Goal: Navigation & Orientation: Find specific page/section

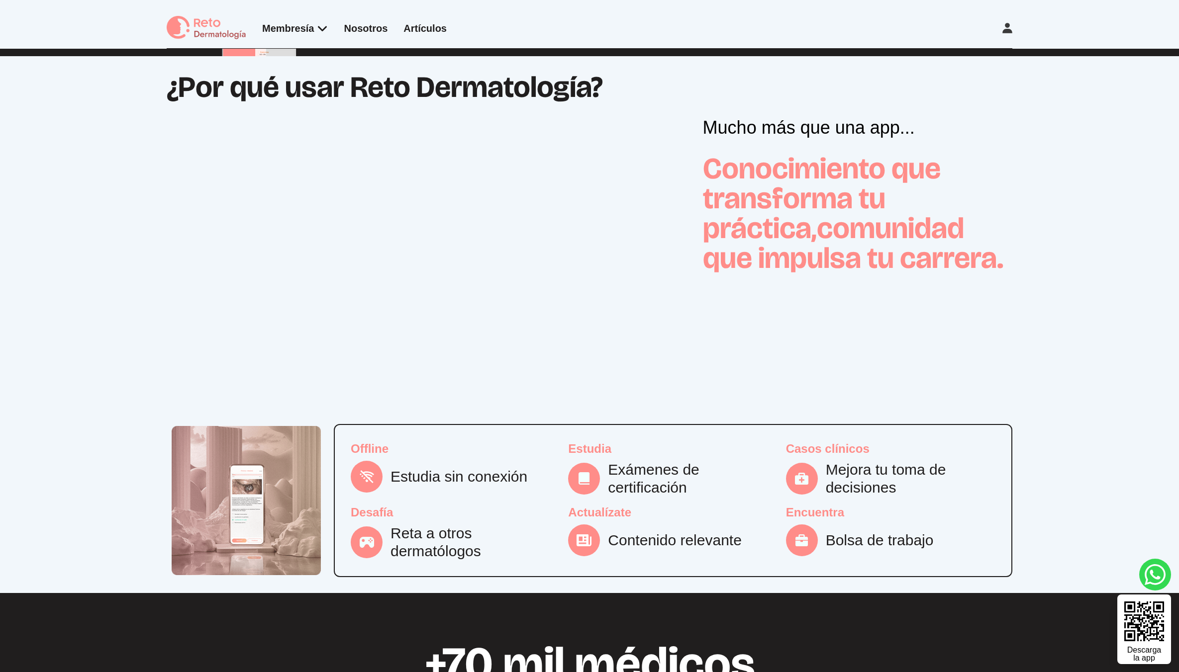
scroll to position [745, 0]
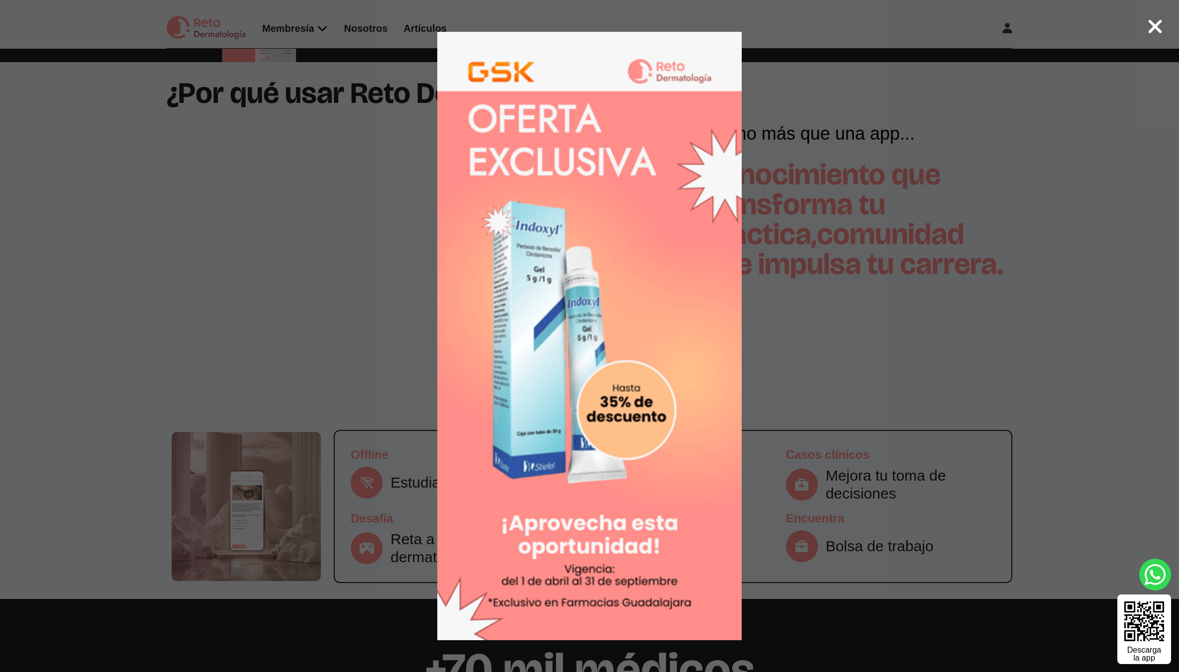
drag, startPoint x: 802, startPoint y: 241, endPoint x: 780, endPoint y: 245, distance: 22.2
click at [781, 245] on div at bounding box center [589, 336] width 1179 height 672
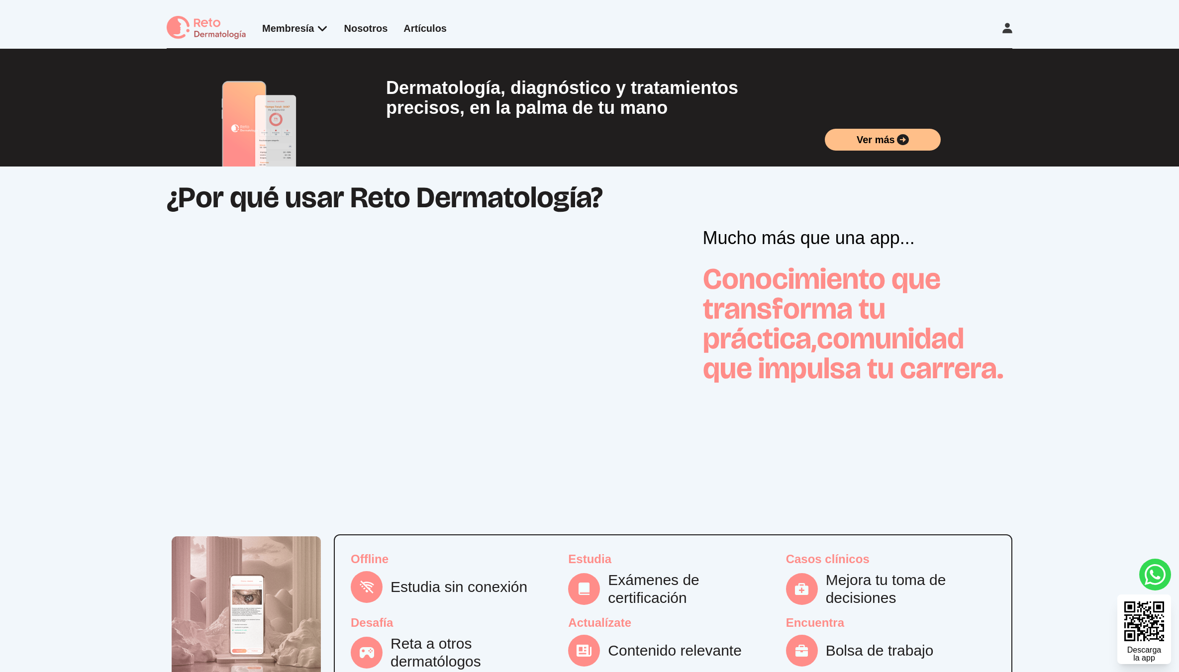
scroll to position [745, 0]
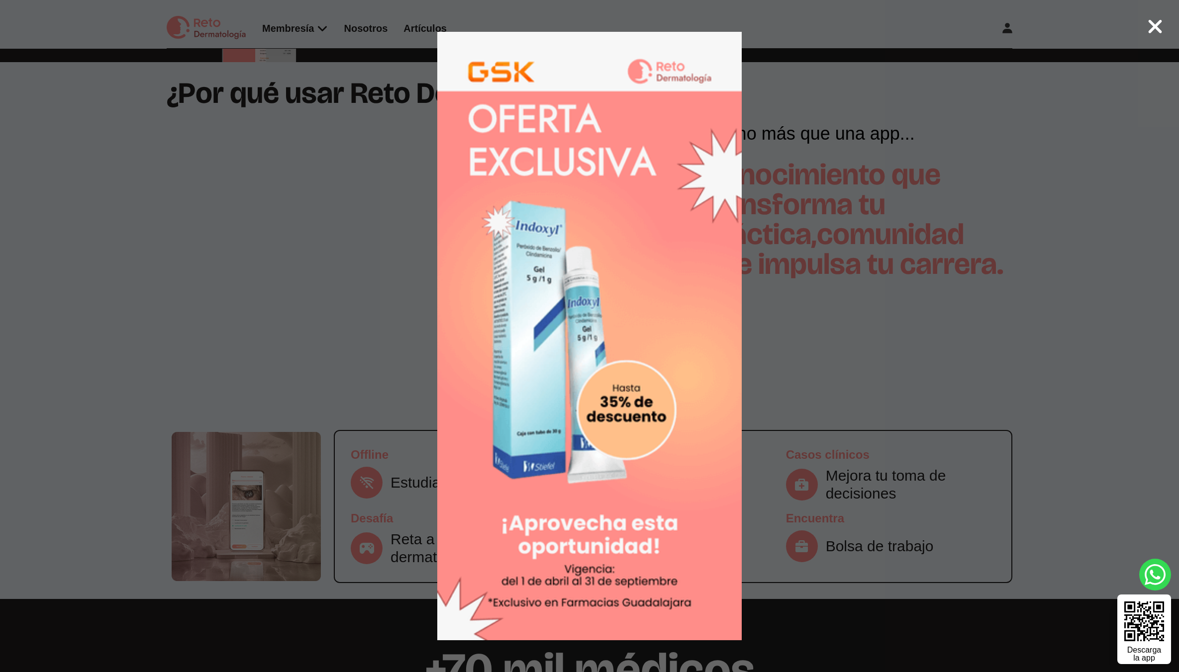
click at [1004, 71] on div at bounding box center [589, 336] width 1179 height 672
click at [1160, 23] on icon at bounding box center [1155, 26] width 16 height 21
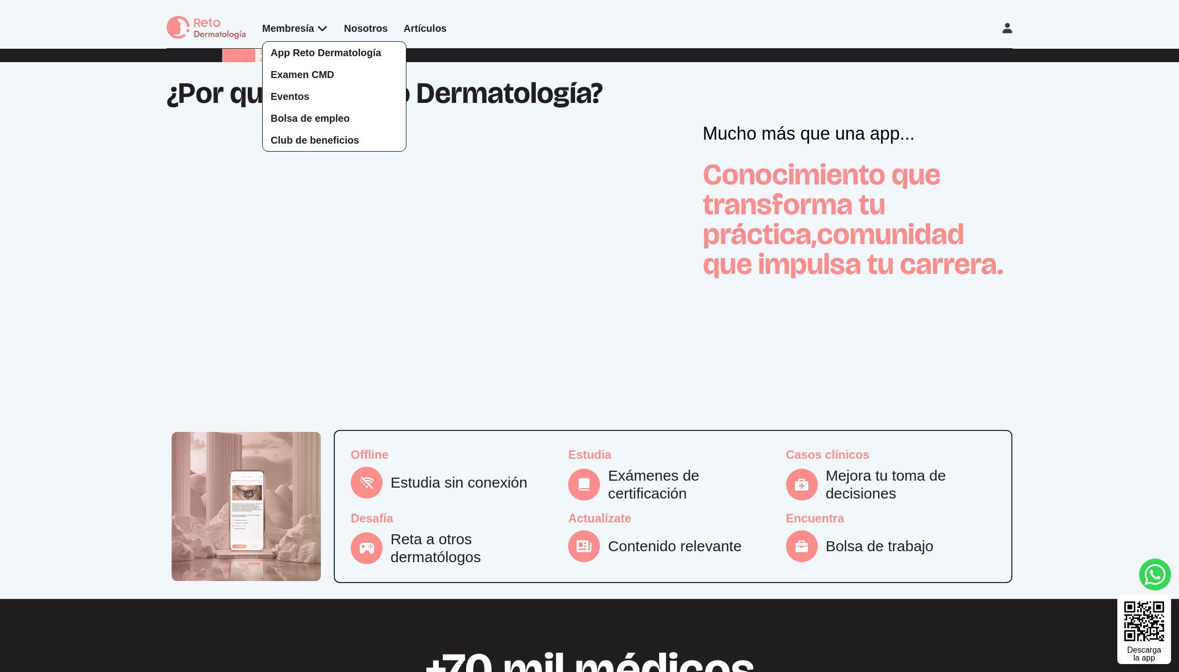
click at [304, 27] on div "App Reto Dermatología Examen CMD Eventos Bolsa de empleo Club de beneficios" at bounding box center [295, 86] width 66 height 130
click at [311, 54] on span "App Reto Dermatología" at bounding box center [326, 52] width 110 height 11
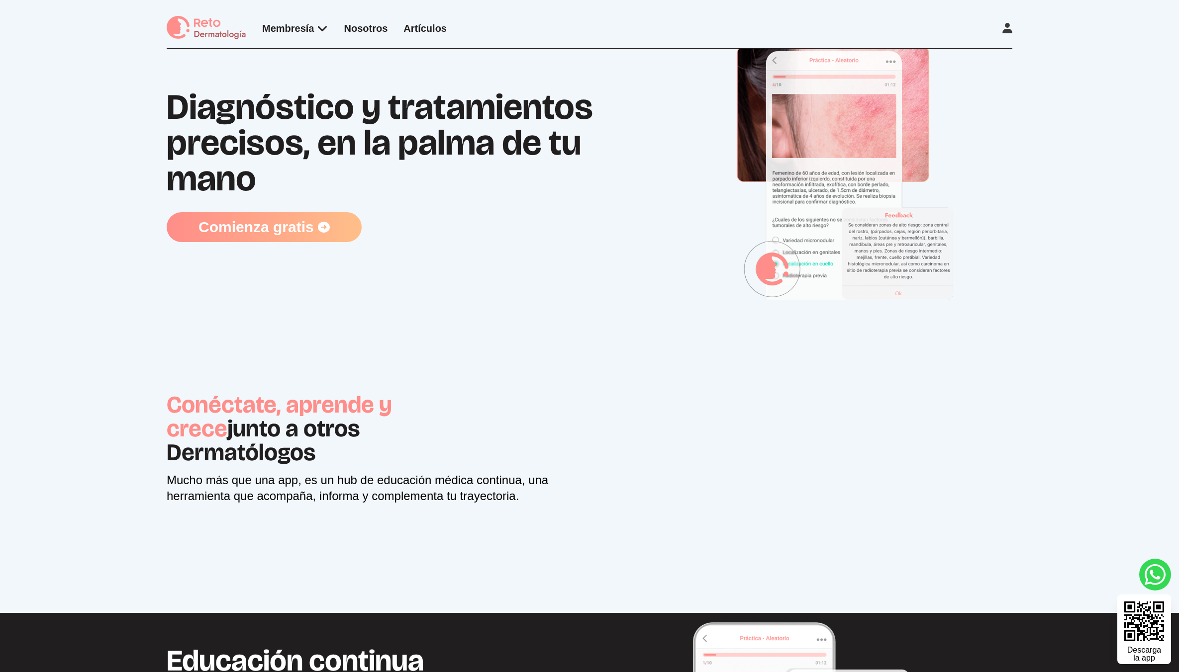
scroll to position [187, 0]
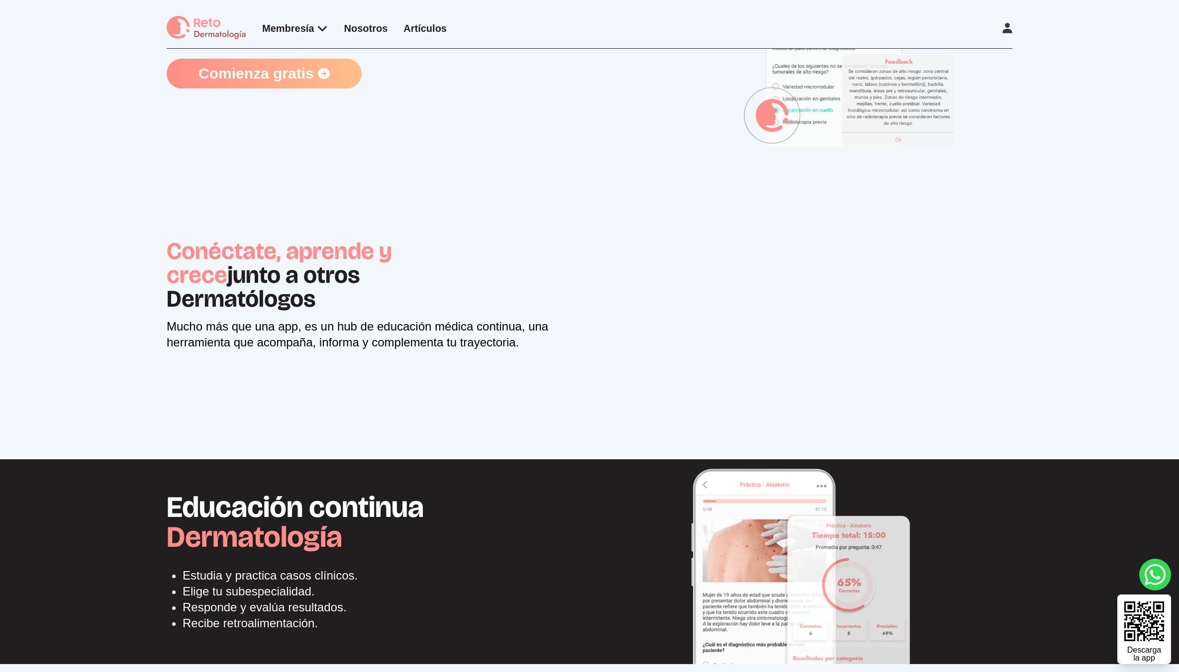
click at [518, 85] on div "Comienza gratis" at bounding box center [420, 74] width 507 height 30
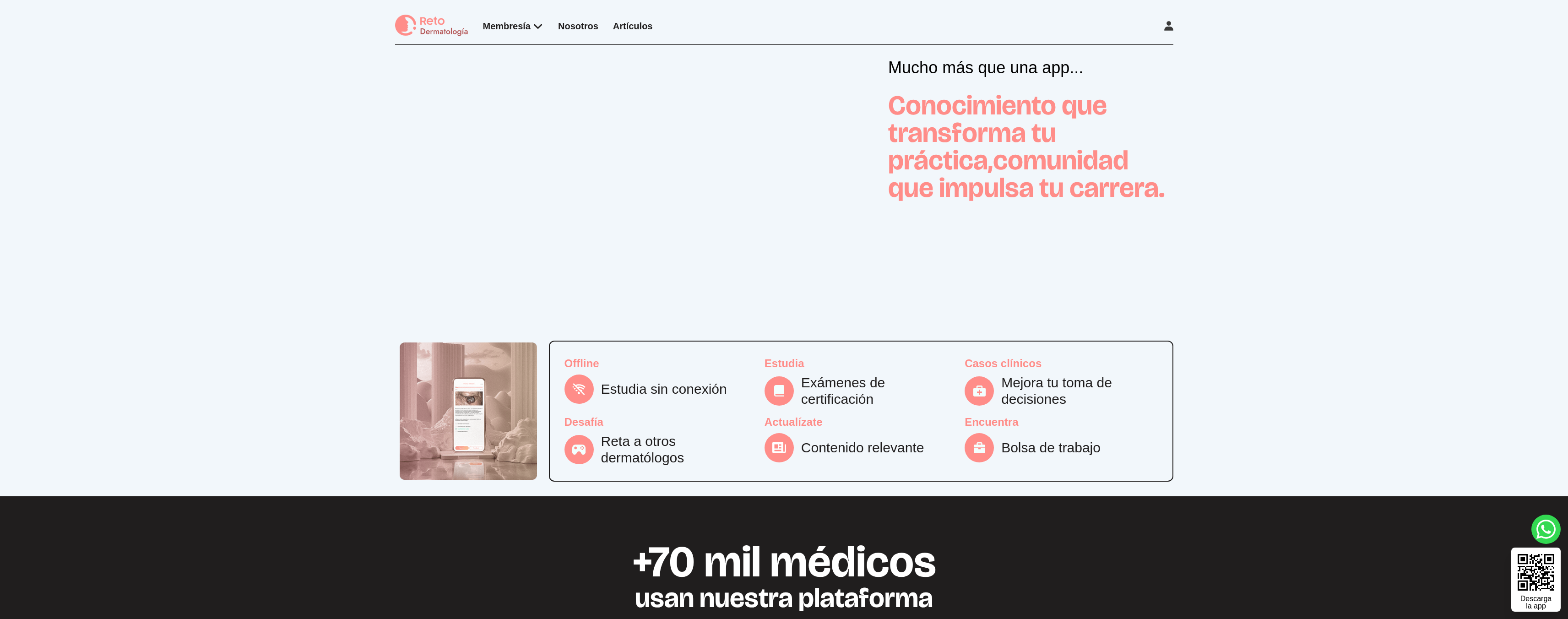
scroll to position [729, 0]
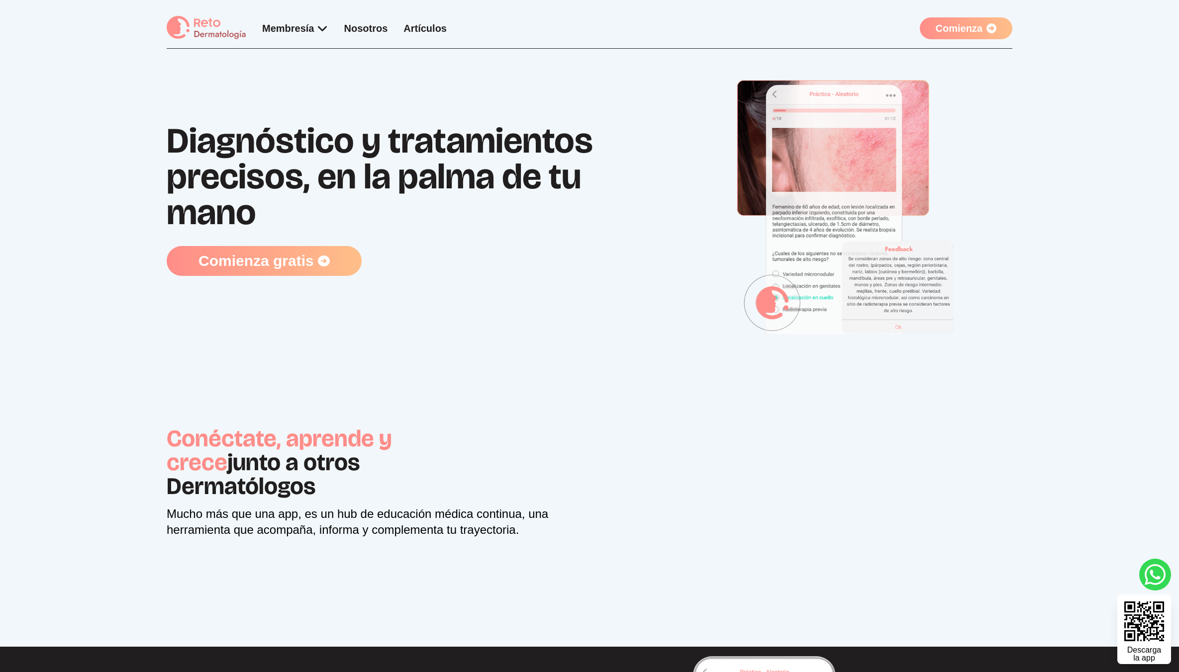
scroll to position [190, 0]
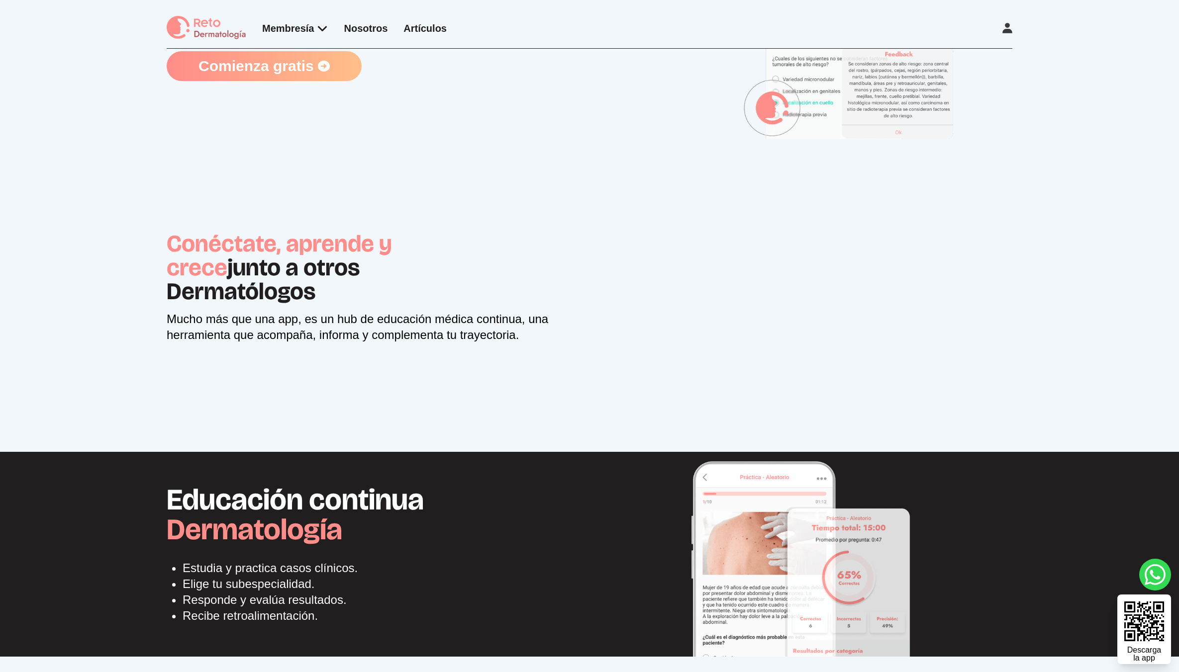
scroll to position [193, 0]
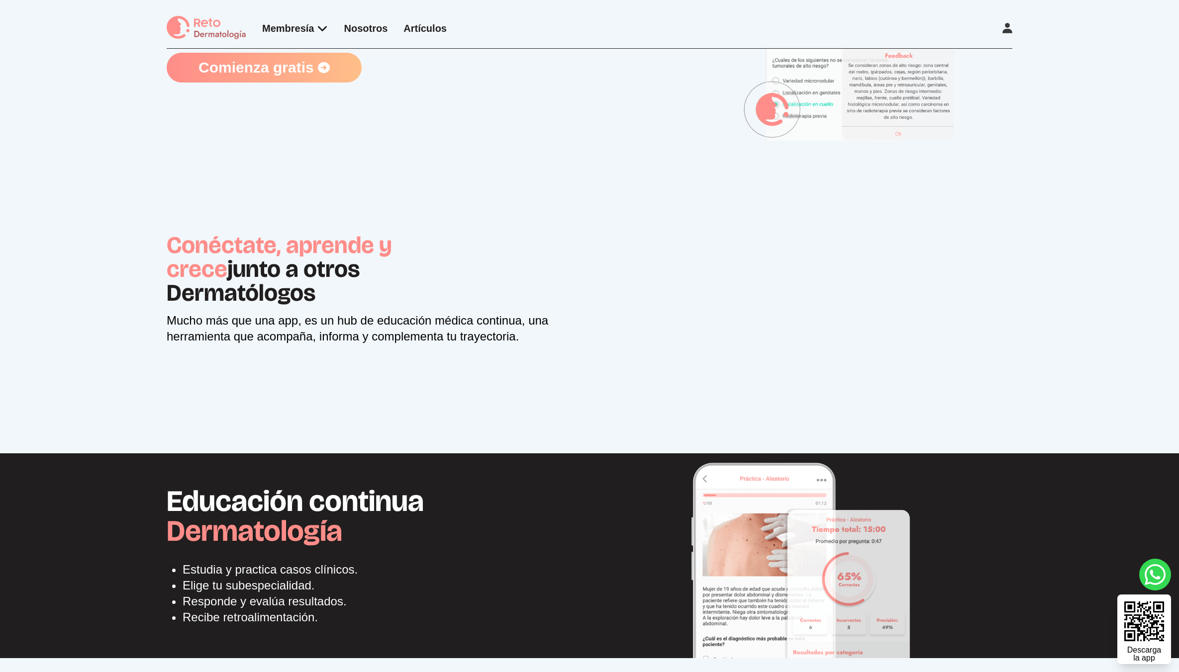
click at [551, 257] on div "Conéctate, aprende y crece junto a otros Dermatólogos Mucho más que una app, …" at bounding box center [374, 304] width 415 height 143
click at [192, 27] on img at bounding box center [207, 28] width 80 height 24
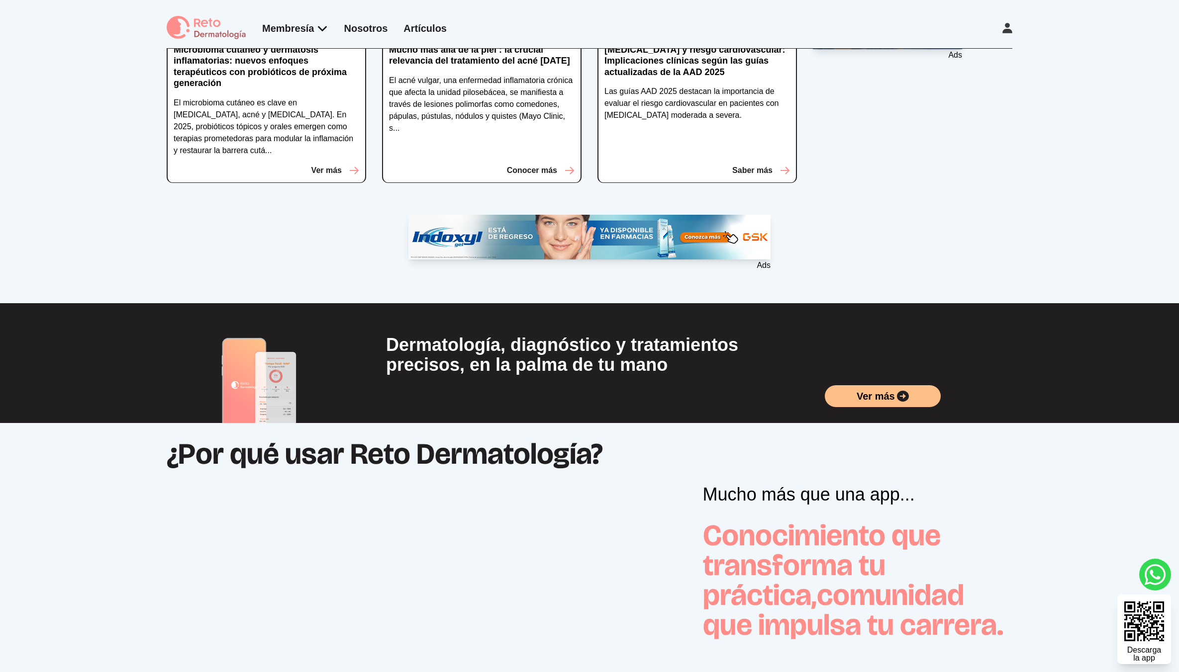
scroll to position [673, 0]
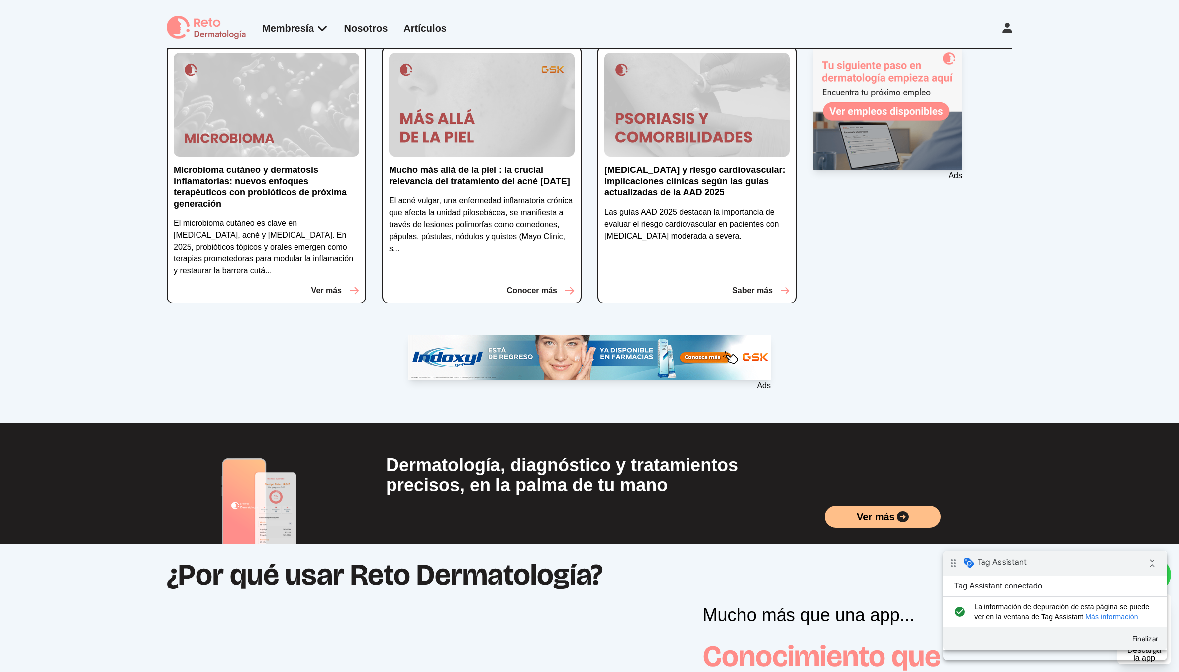
scroll to position [489, 0]
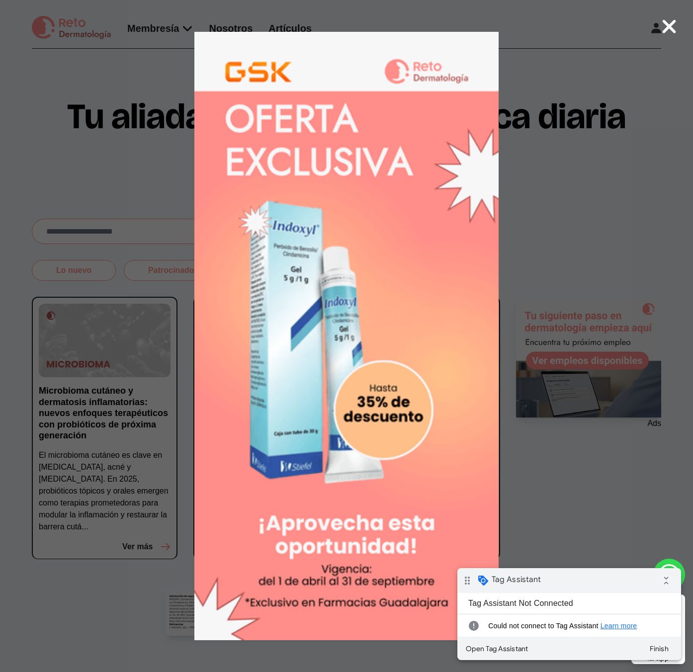
click at [674, 26] on icon at bounding box center [669, 26] width 16 height 21
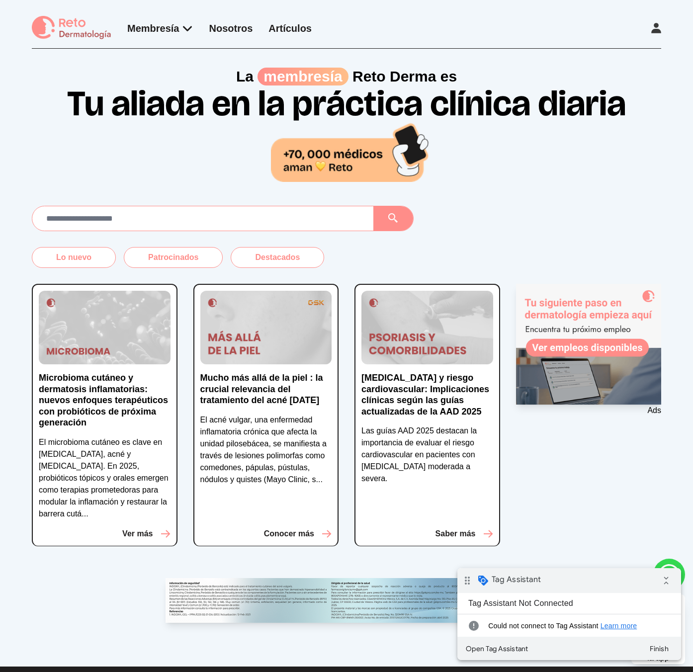
scroll to position [35, 0]
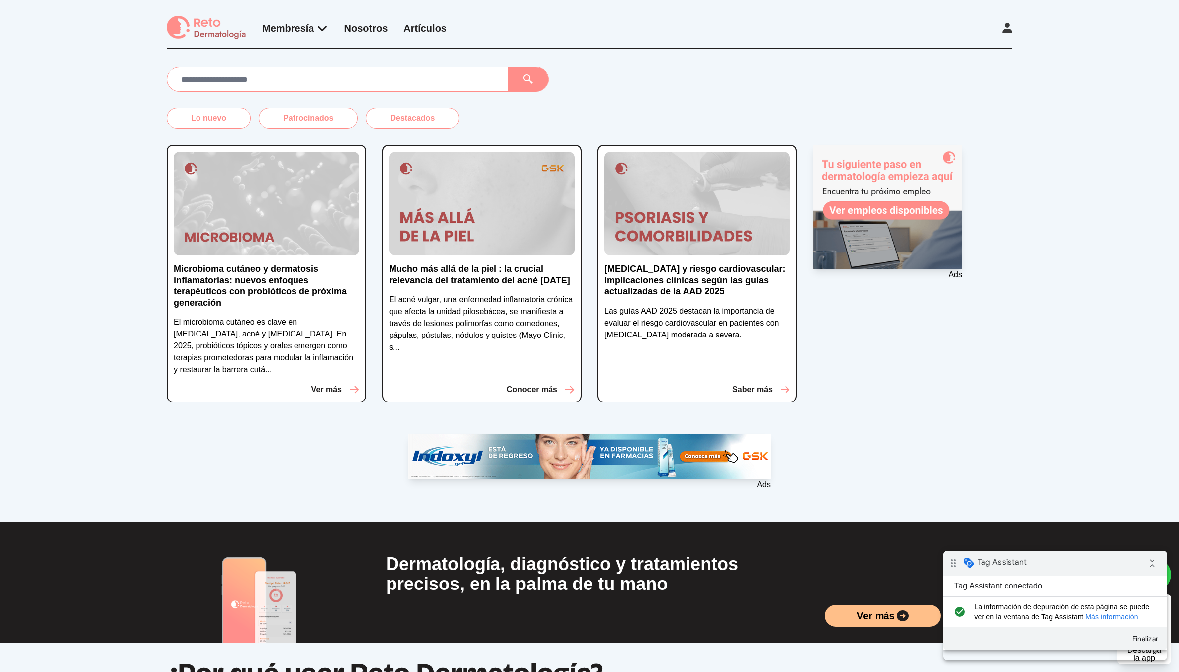
scroll to position [158, 0]
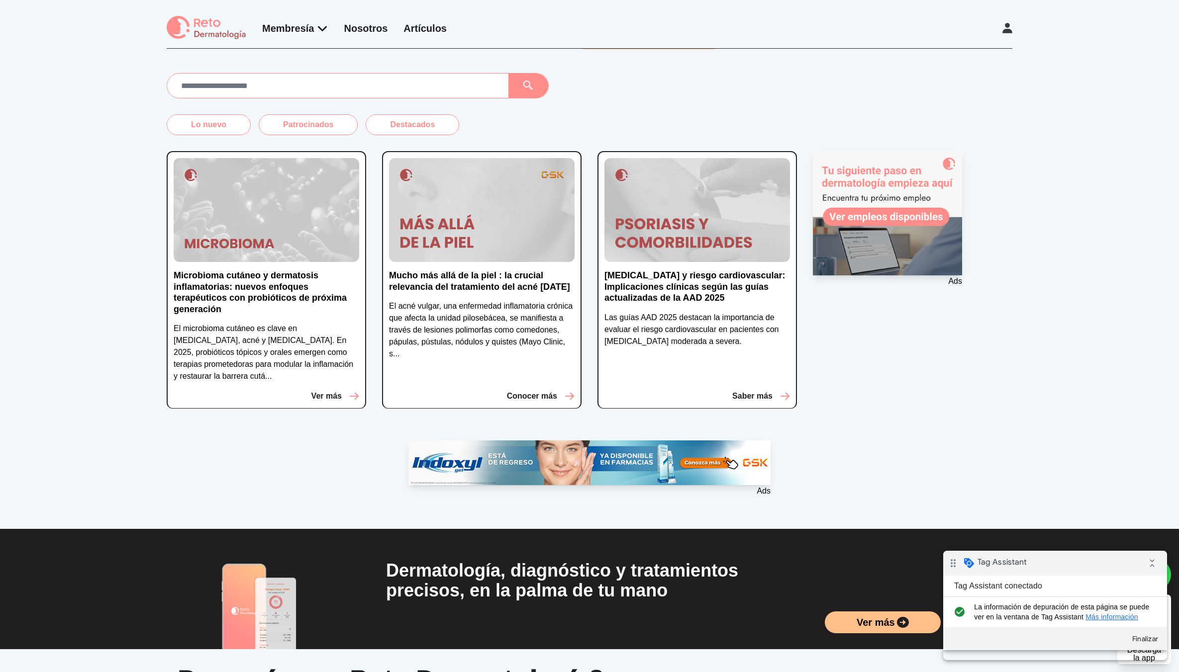
click at [850, 254] on 1 at bounding box center [887, 213] width 149 height 124
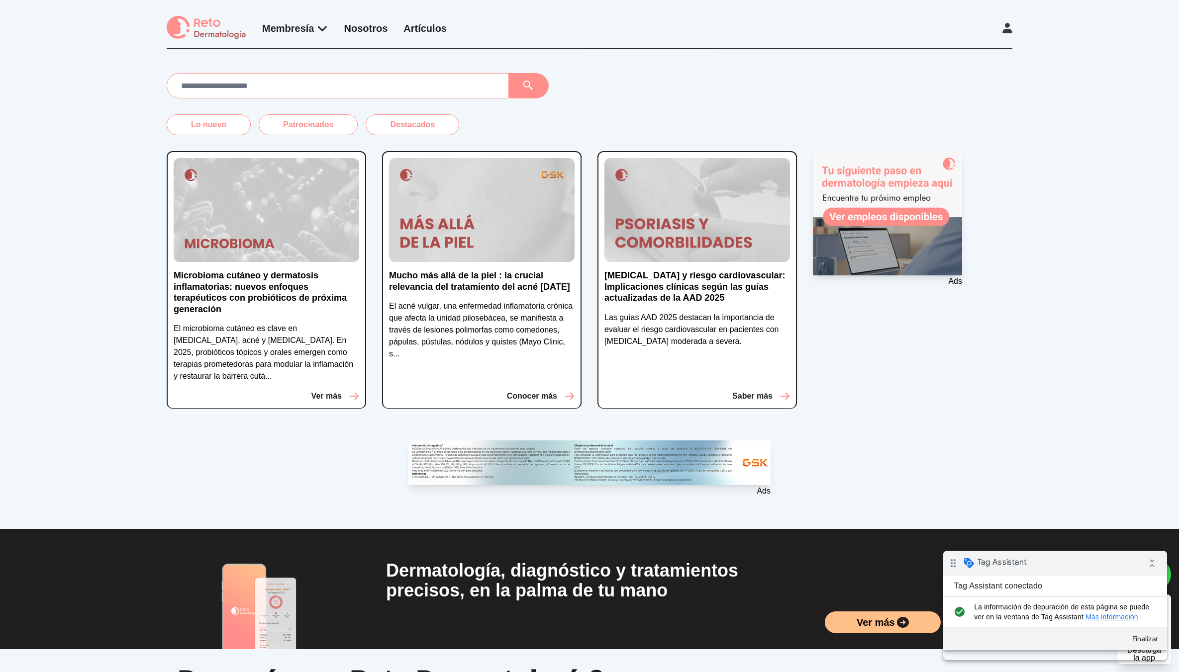
scroll to position [164, 0]
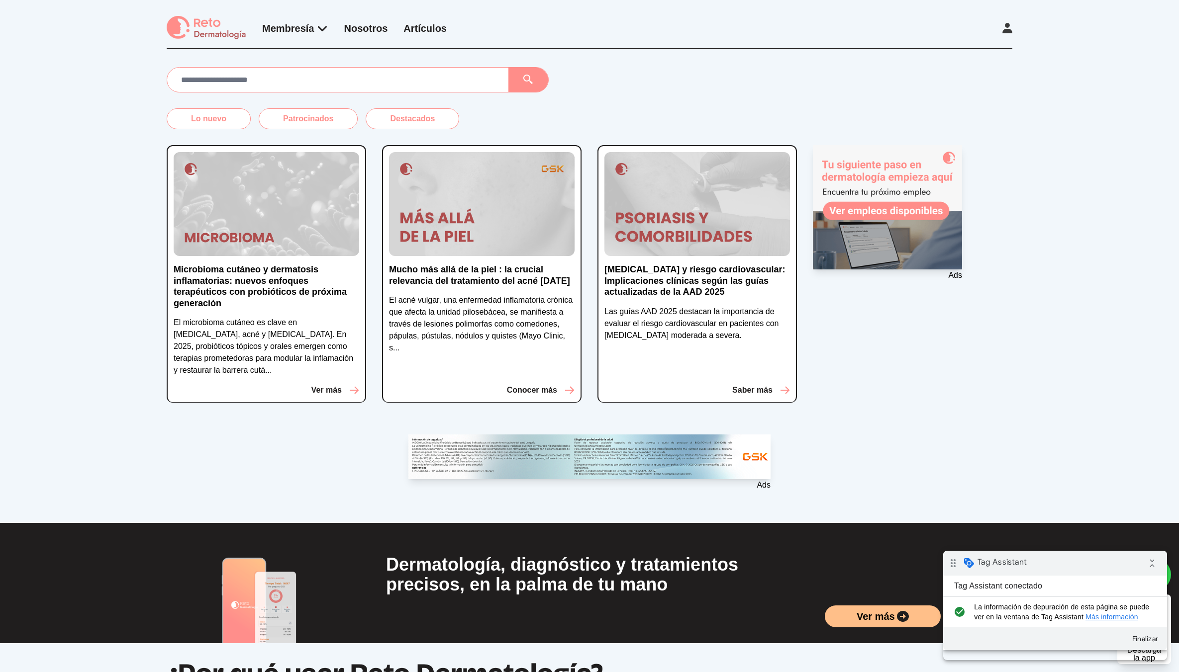
click at [696, 467] on 1 at bounding box center [589, 457] width 362 height 45
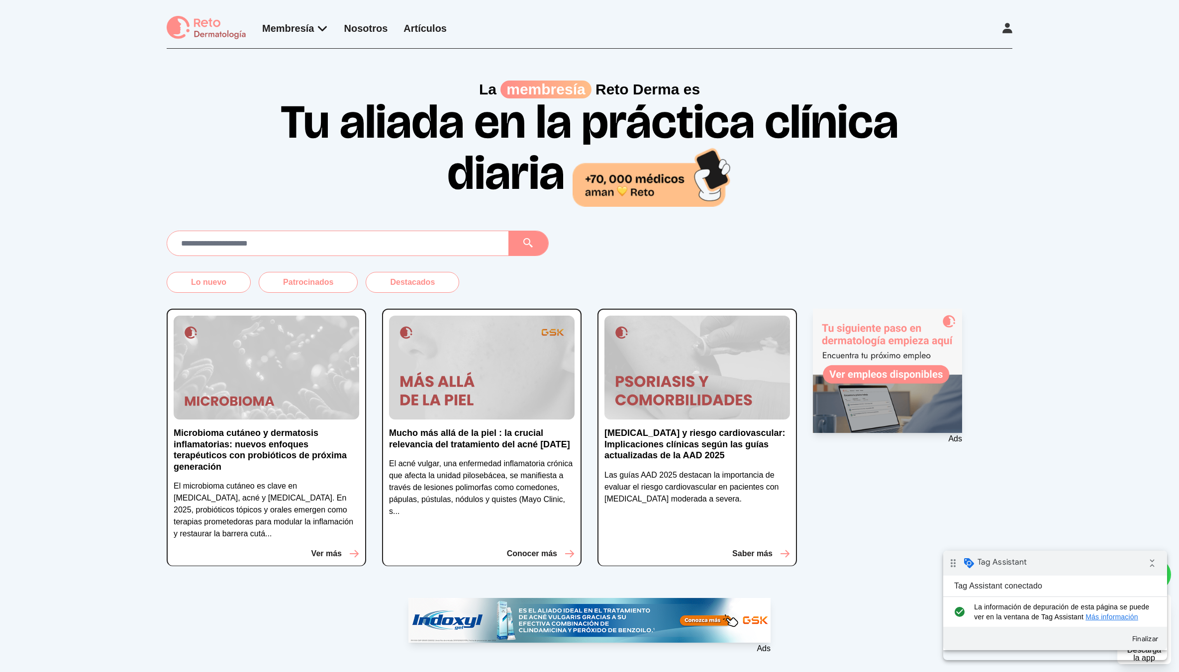
click at [913, 372] on 1 at bounding box center [887, 371] width 149 height 124
